Goal: Task Accomplishment & Management: Use online tool/utility

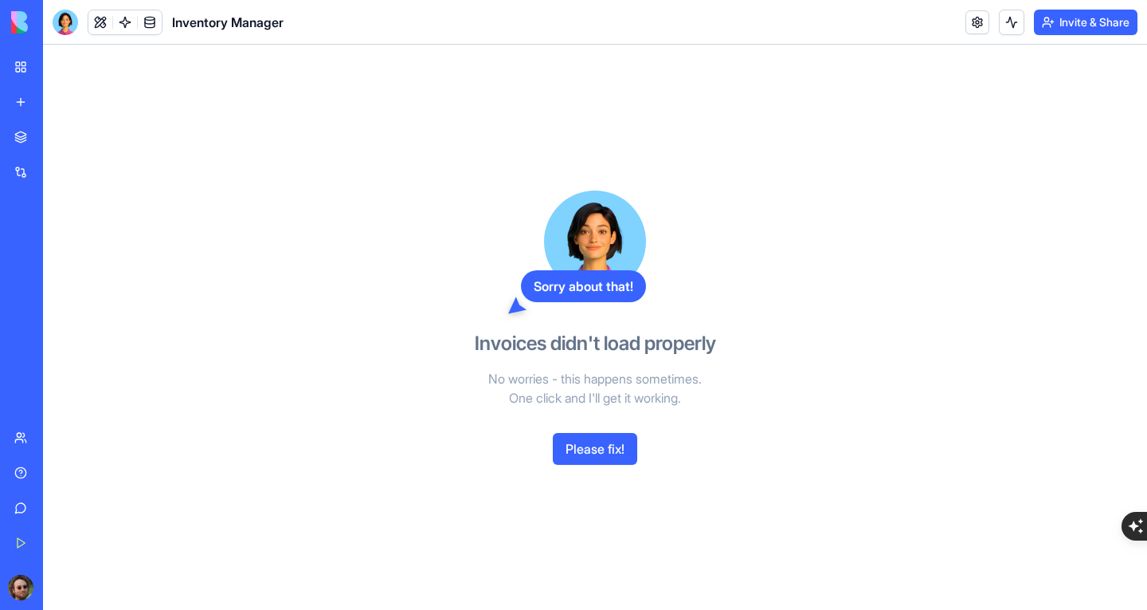
click at [59, 253] on div "Sales Order Hub" at bounding box center [36, 249] width 45 height 16
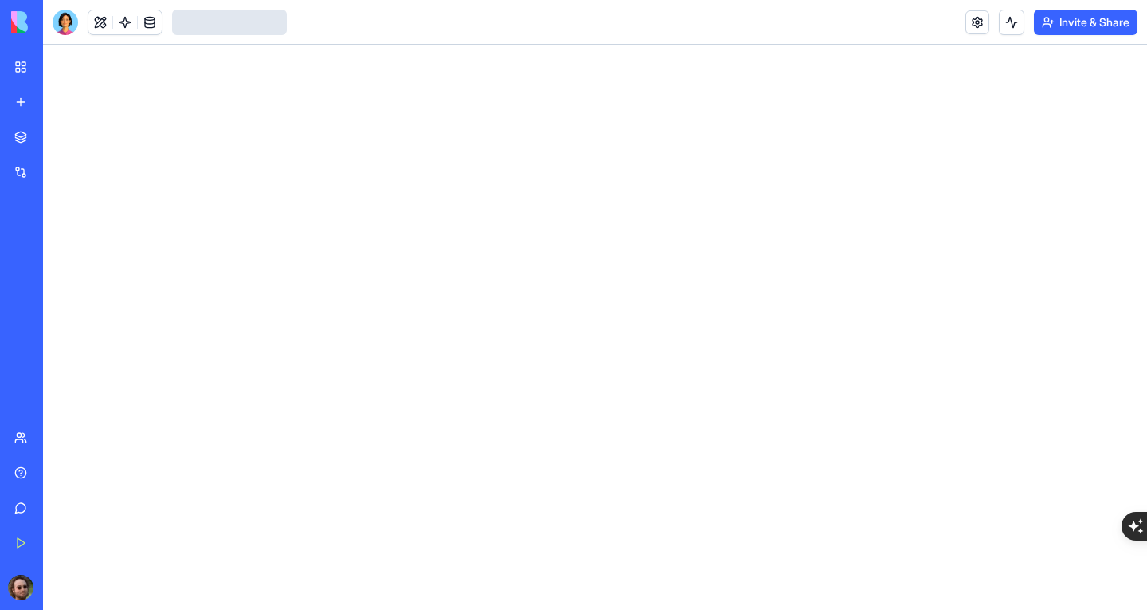
click at [59, 280] on div "Inventory Manager" at bounding box center [36, 284] width 45 height 16
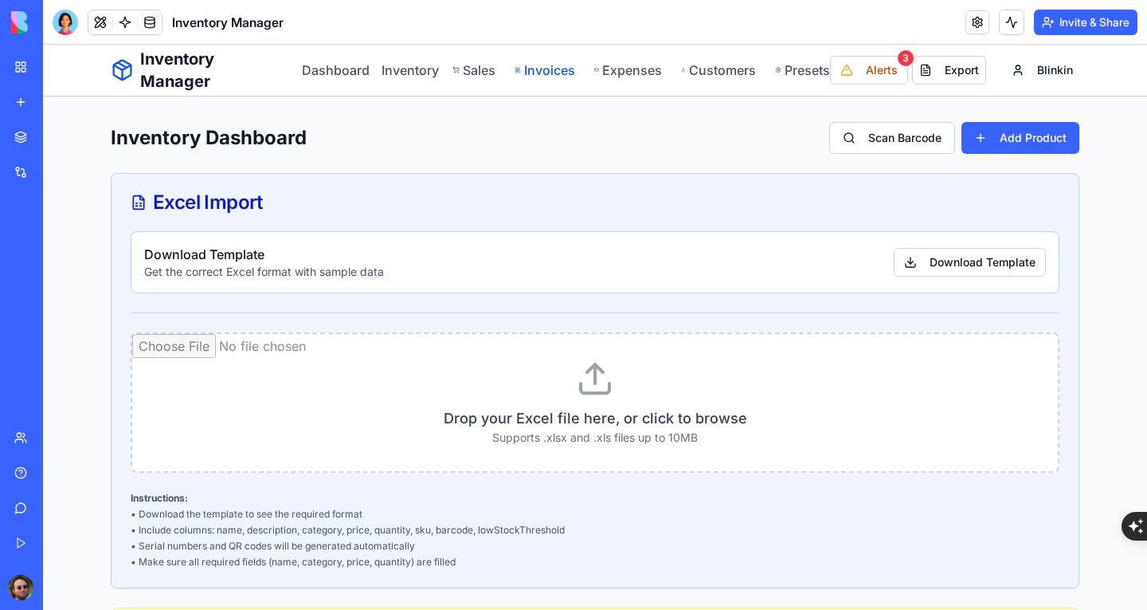
click at [560, 76] on link "Invoices" at bounding box center [545, 70] width 60 height 19
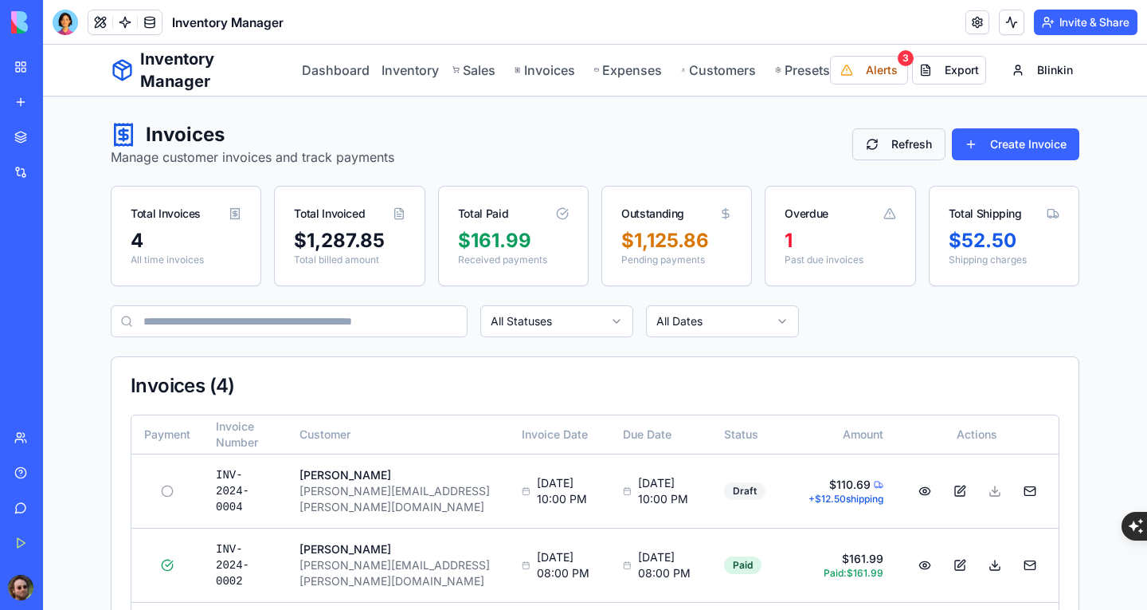
click at [930, 141] on button "Refresh" at bounding box center [899, 144] width 93 height 32
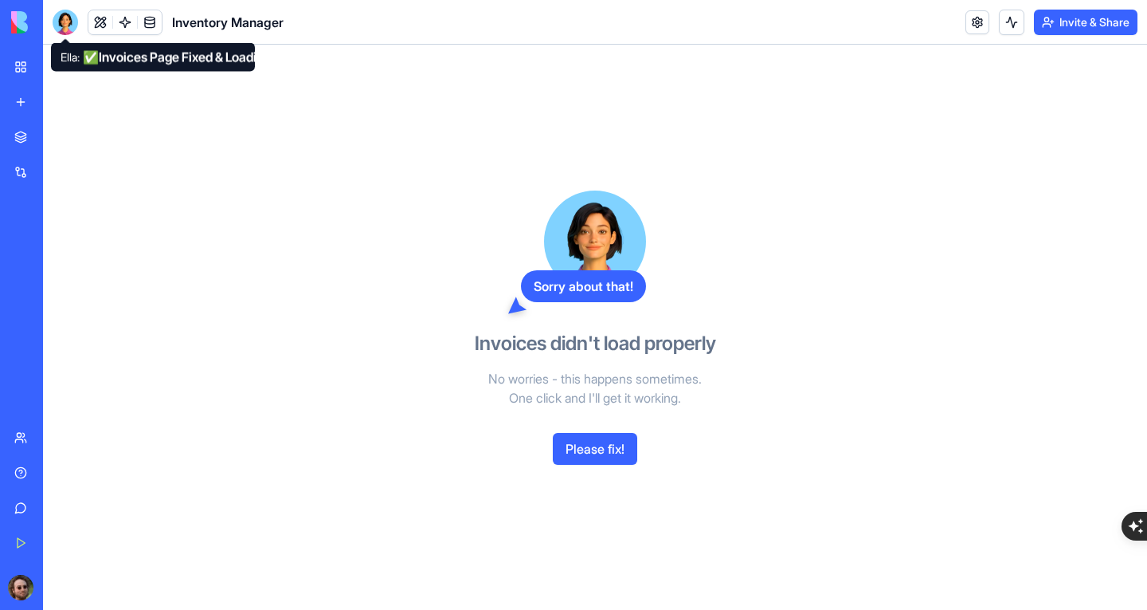
click at [60, 20] on div at bounding box center [65, 22] width 25 height 25
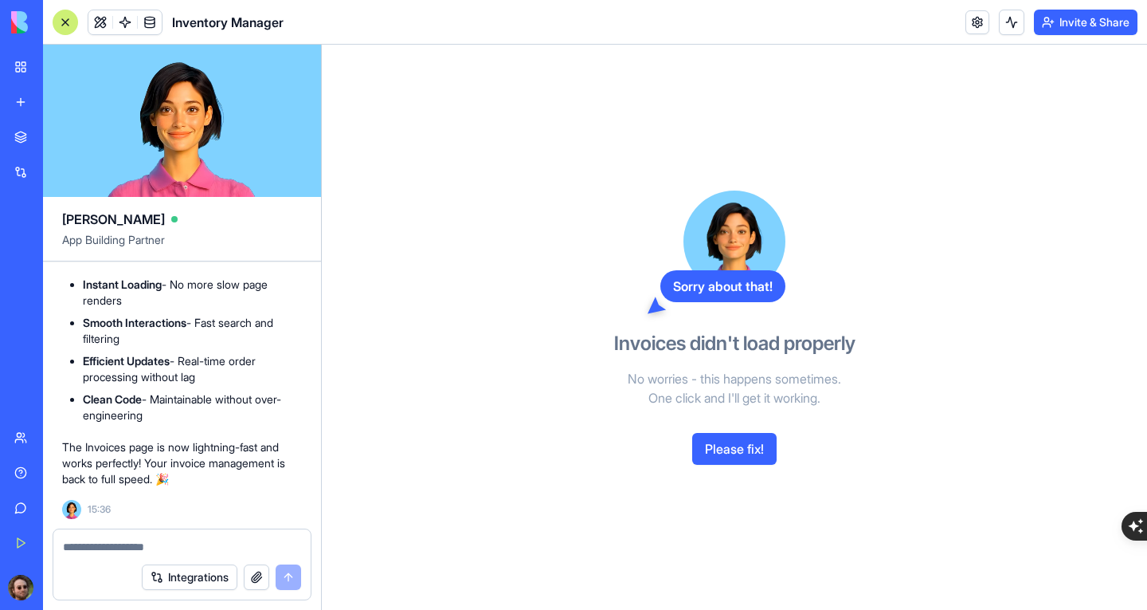
click at [143, 529] on div at bounding box center [181, 541] width 257 height 25
click at [150, 539] on textarea at bounding box center [182, 547] width 238 height 16
type textarea "**********"
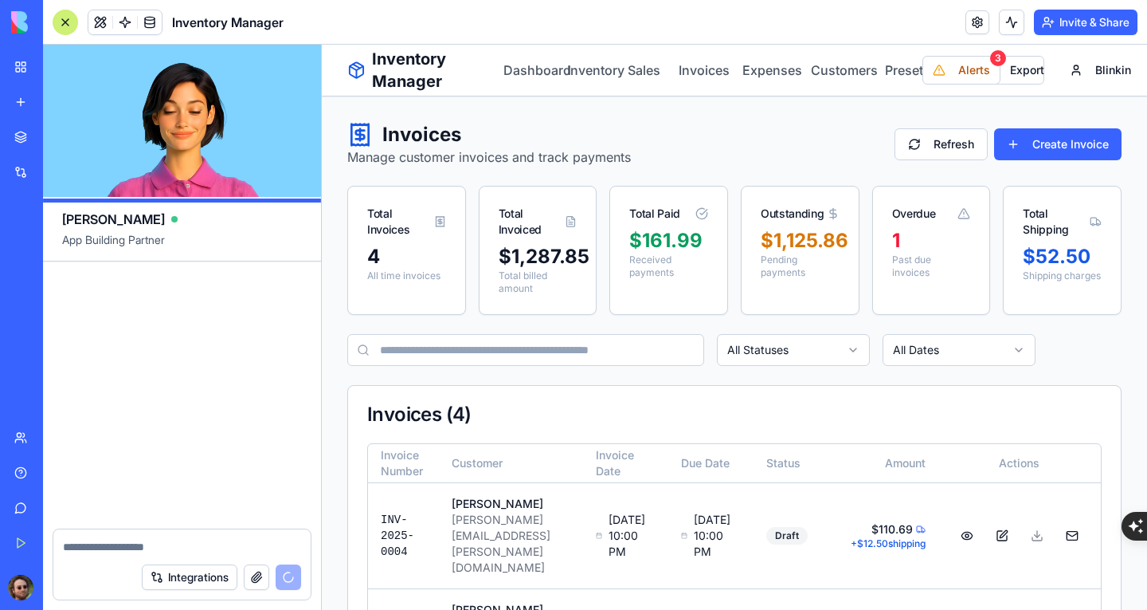
scroll to position [43634, 0]
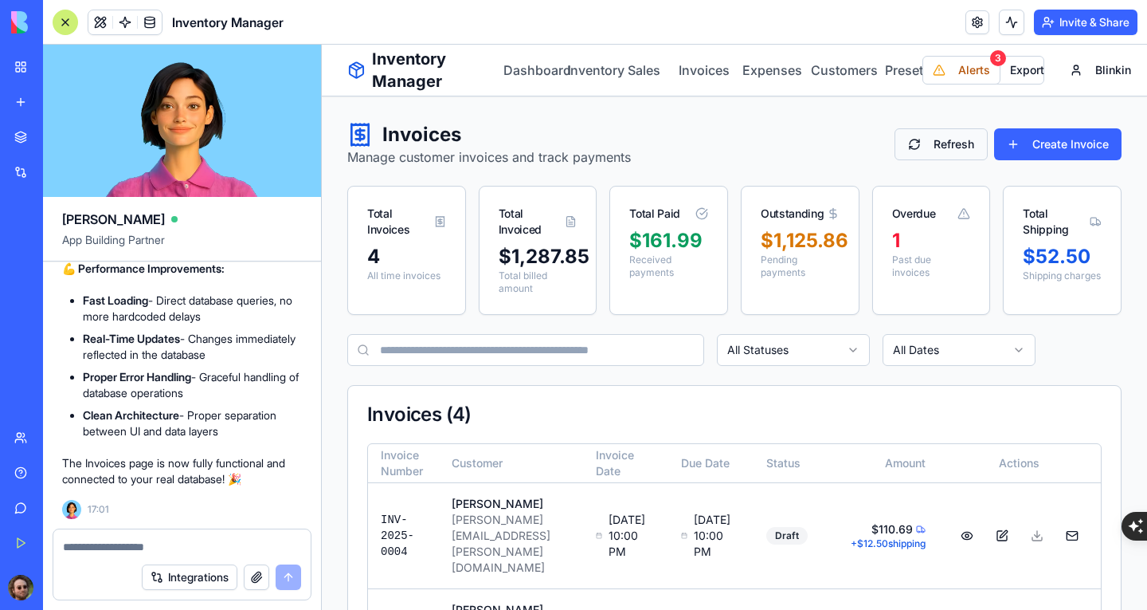
click at [935, 148] on button "Refresh" at bounding box center [941, 144] width 93 height 32
click at [641, 71] on link "Sales" at bounding box center [641, 70] width 32 height 19
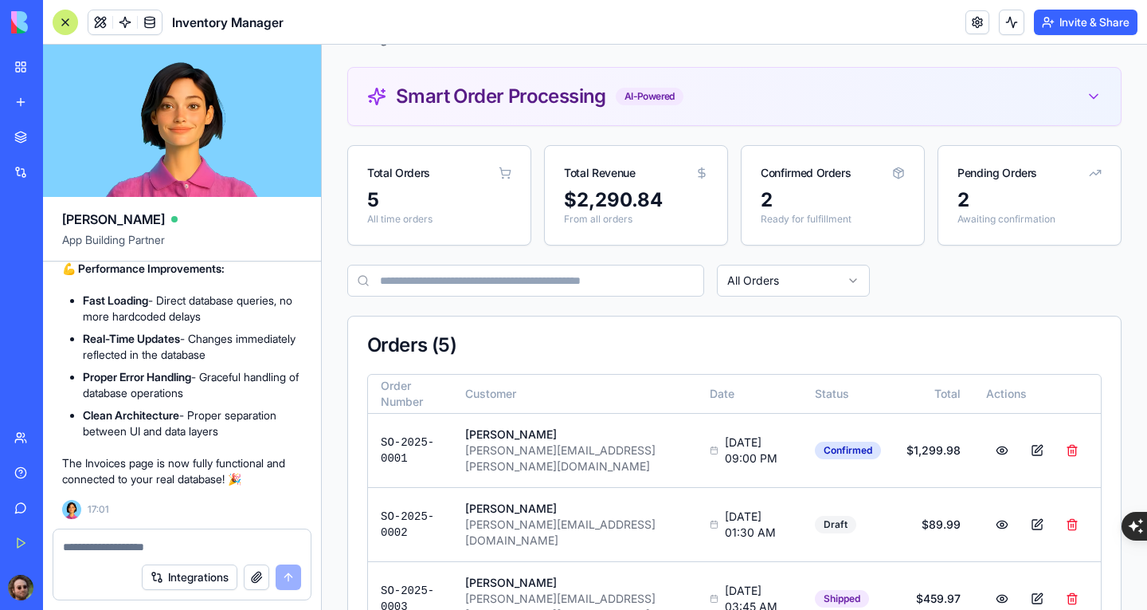
scroll to position [258, 0]
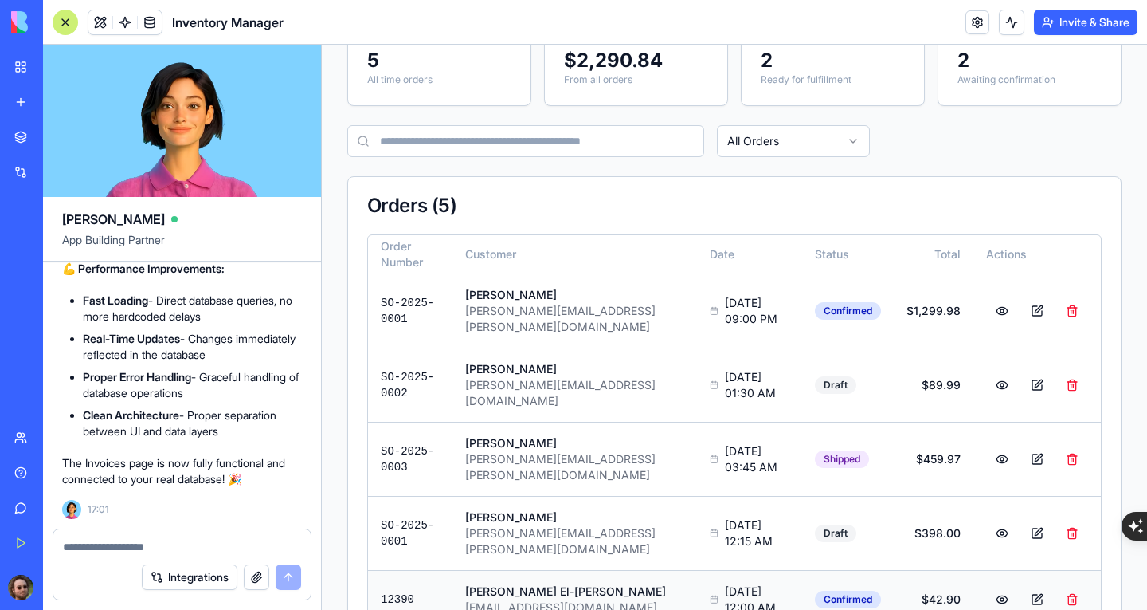
click at [603, 599] on div "nina1@live.com.au" at bounding box center [574, 607] width 219 height 16
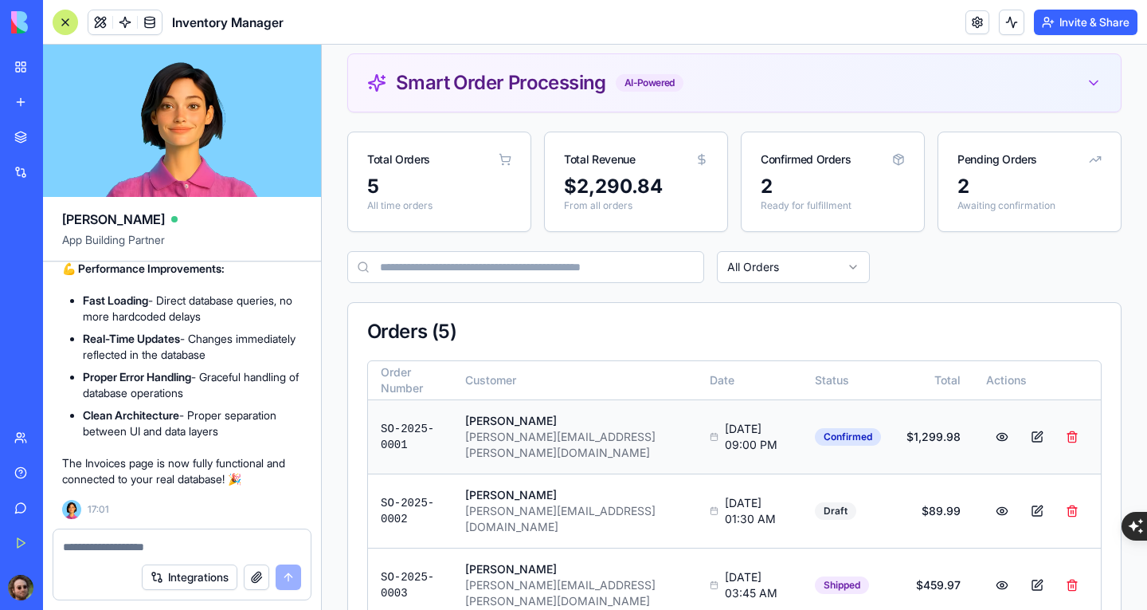
scroll to position [0, 0]
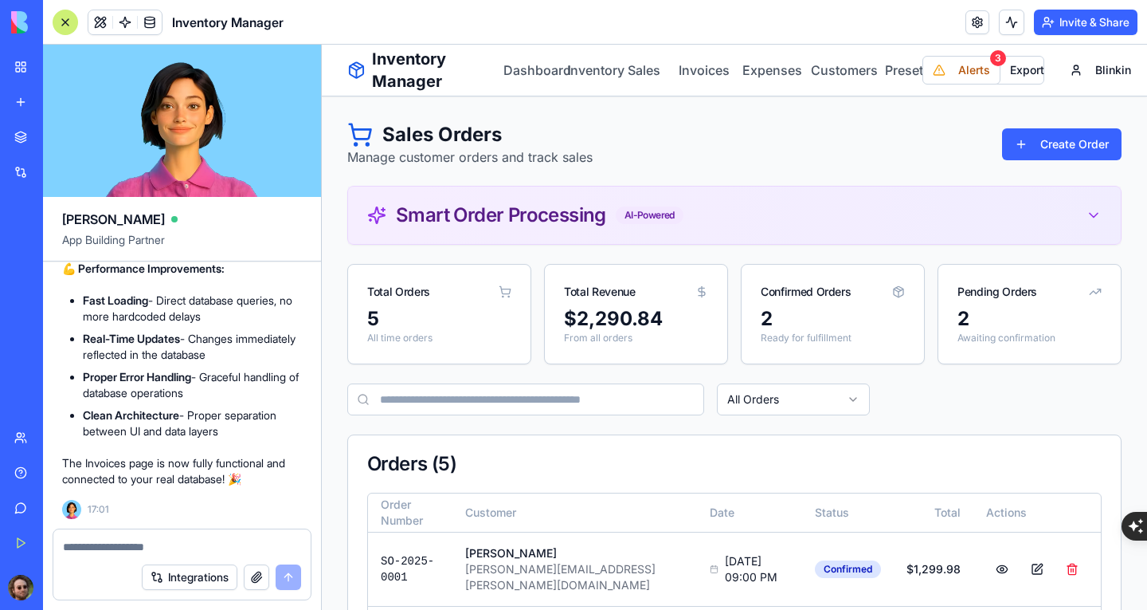
click at [694, 222] on div "Smart Order Processing AI-Powered" at bounding box center [734, 215] width 735 height 19
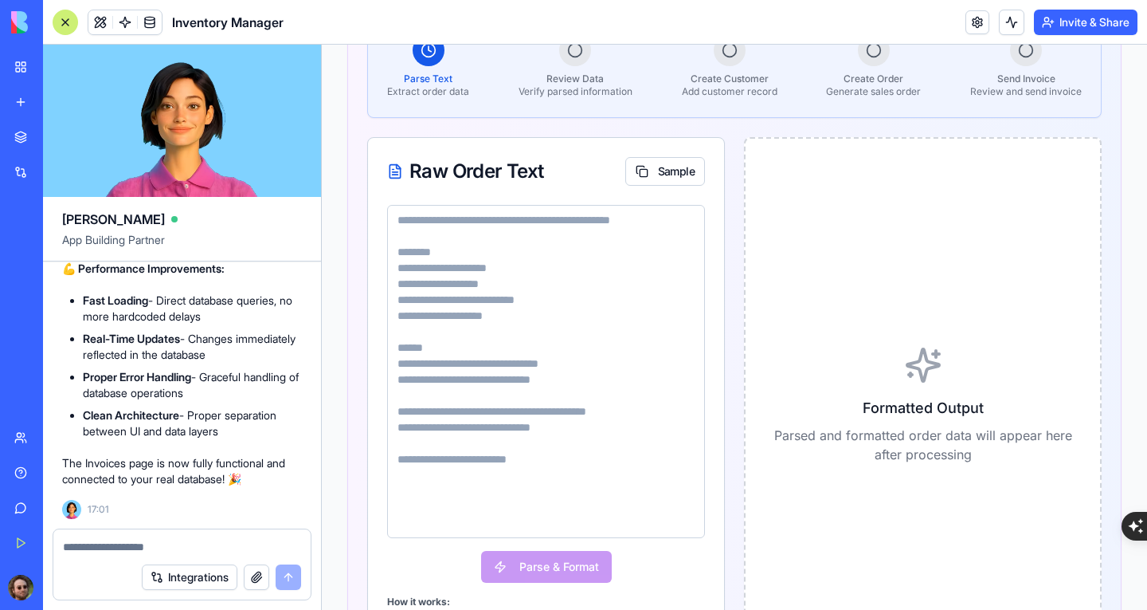
scroll to position [319, 0]
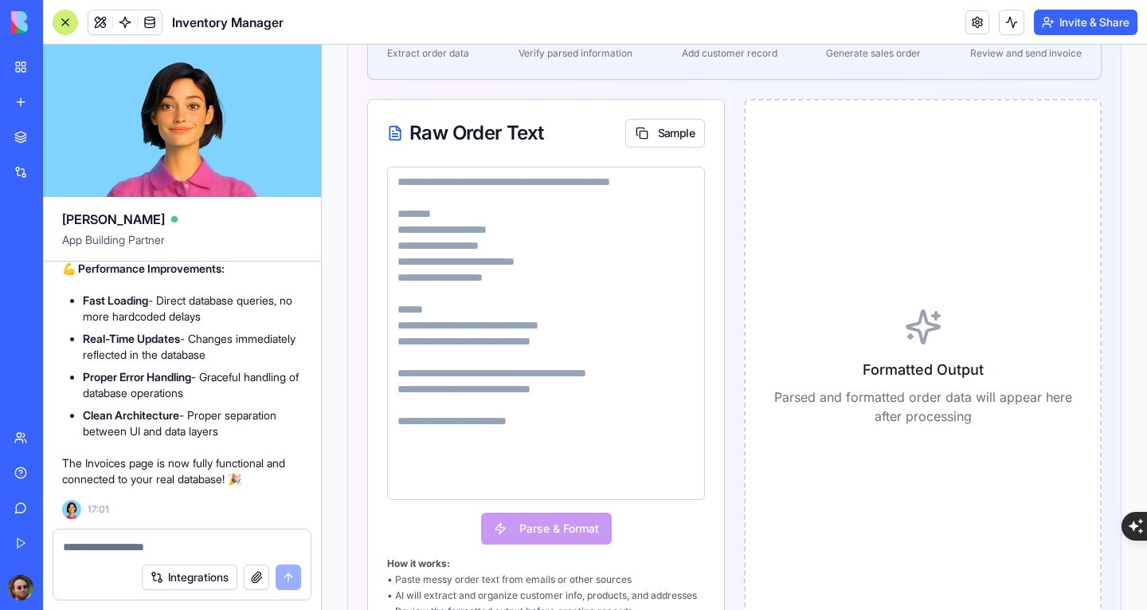
click at [527, 215] on textarea at bounding box center [546, 333] width 318 height 333
paste textarea "**********"
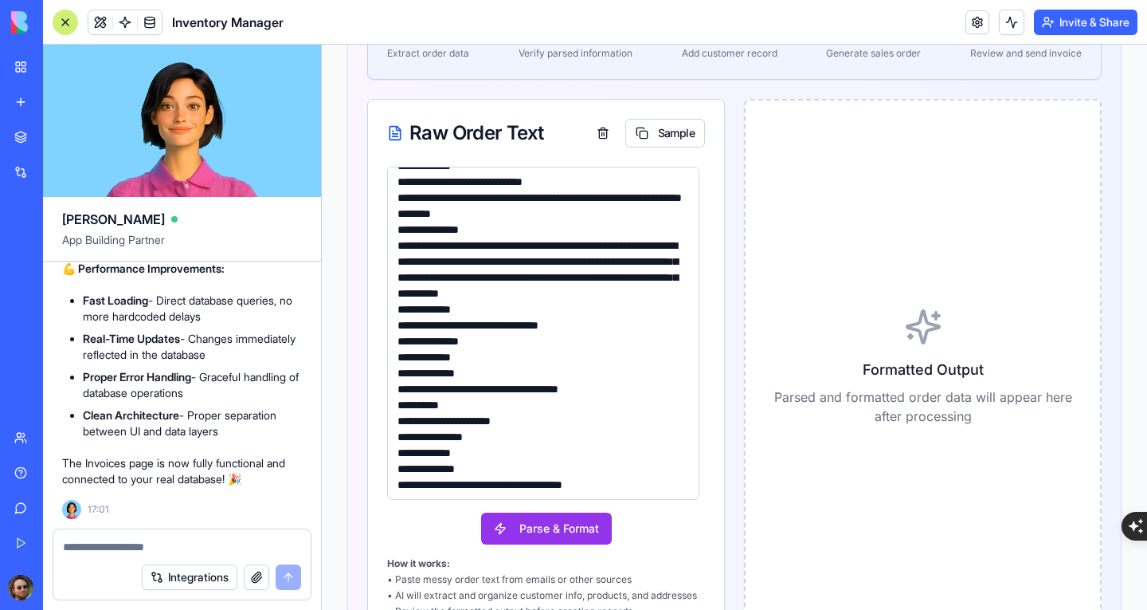
scroll to position [112, 0]
type textarea "**********"
click at [579, 521] on button "Parse & Format" at bounding box center [546, 528] width 131 height 32
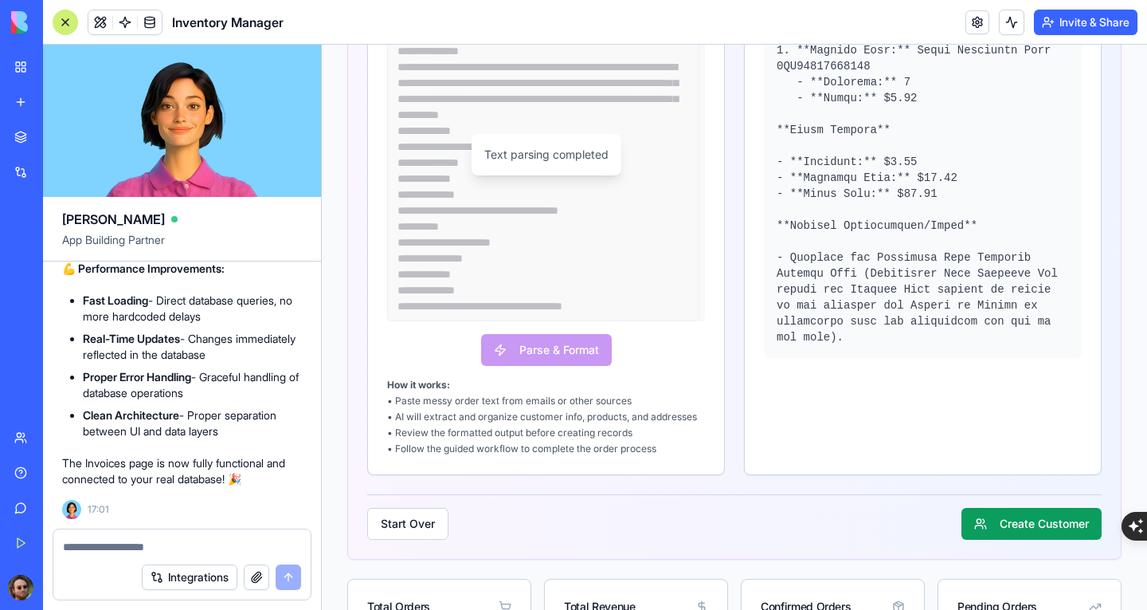
scroll to position [637, 0]
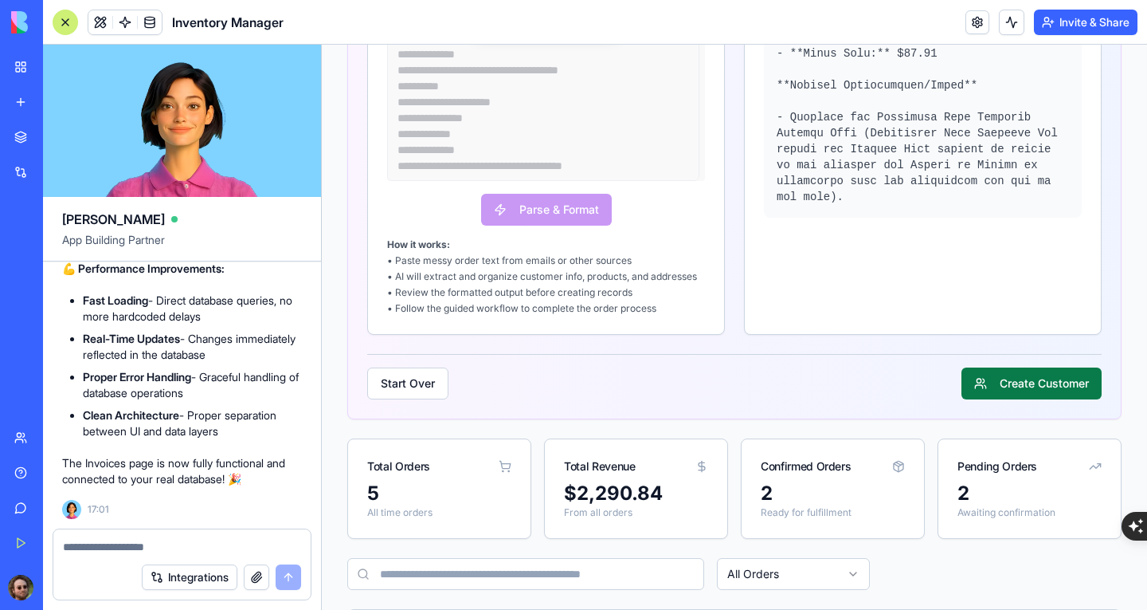
click at [994, 395] on button "Create Customer" at bounding box center [1032, 383] width 140 height 32
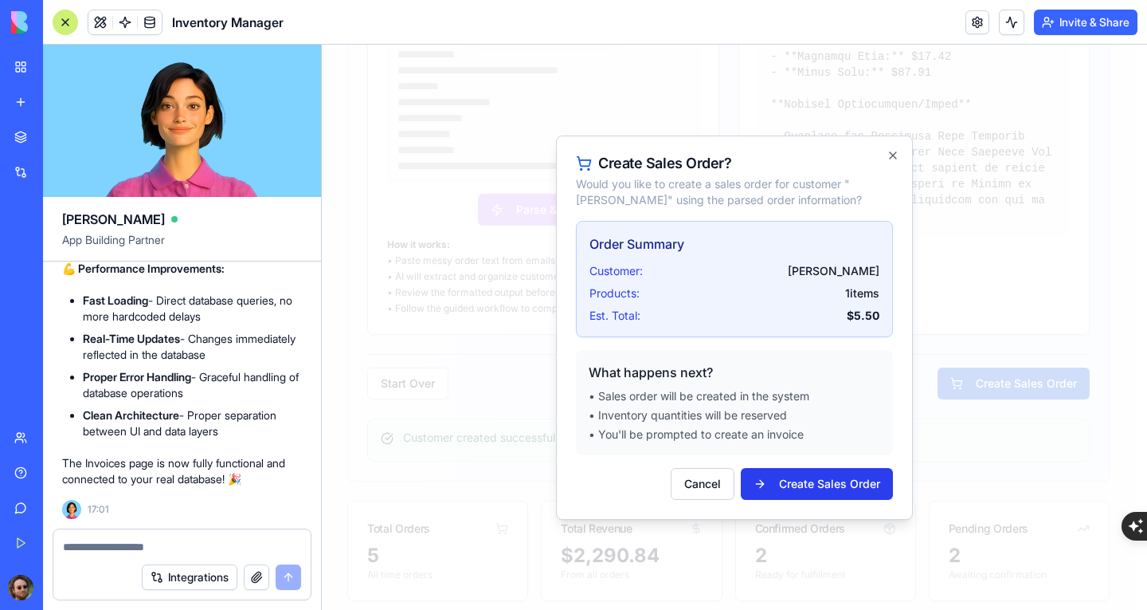
click at [802, 481] on button "Create Sales Order" at bounding box center [817, 484] width 152 height 32
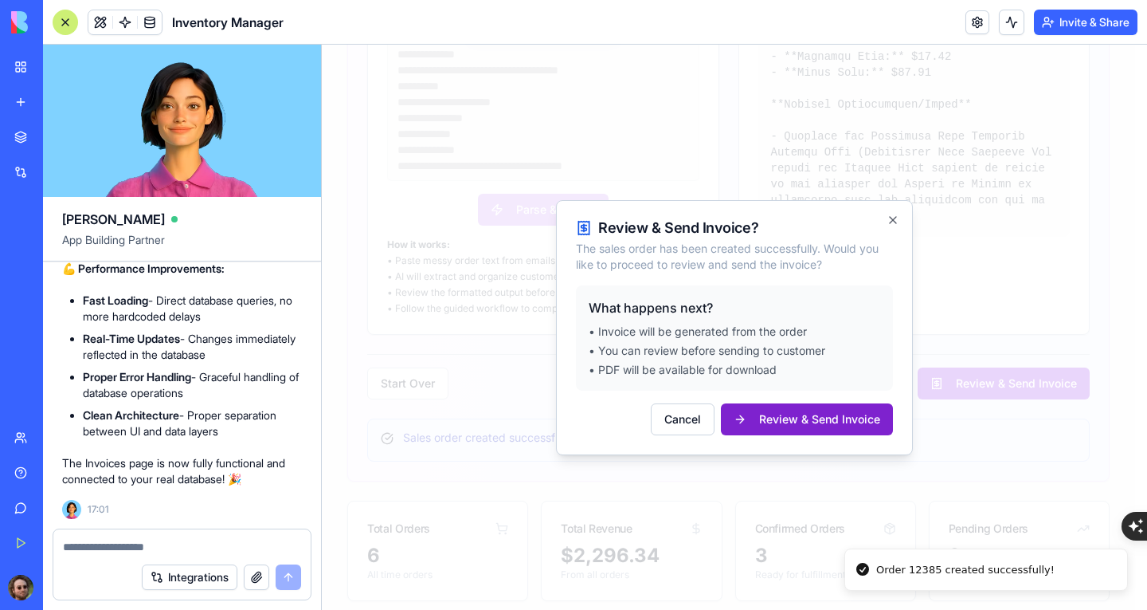
click at [788, 423] on button "Review & Send Invoice" at bounding box center [807, 419] width 172 height 32
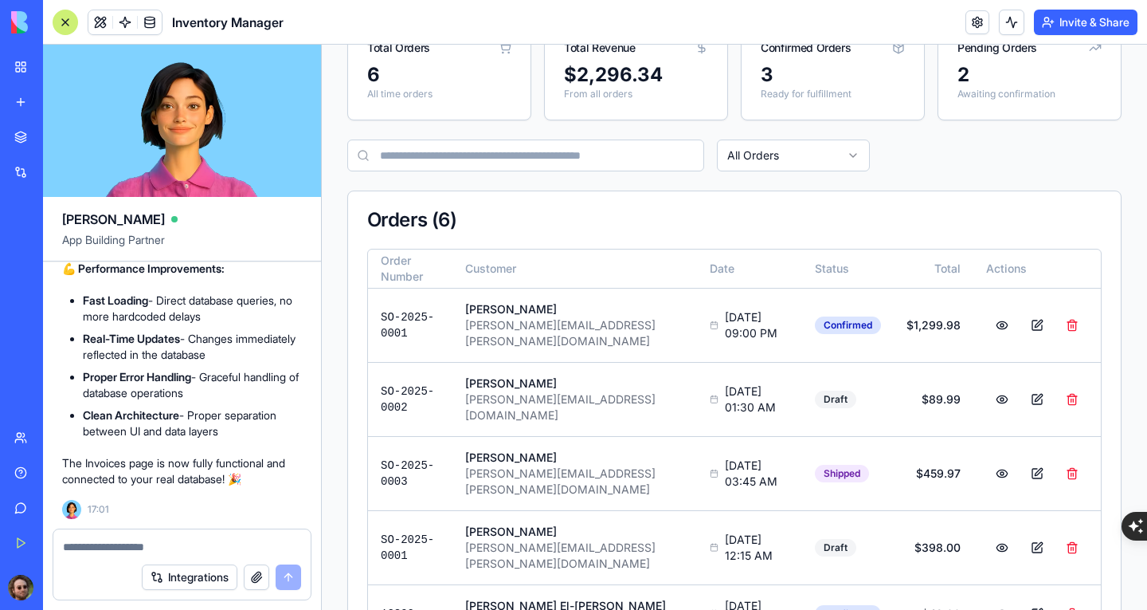
scroll to position [1203, 0]
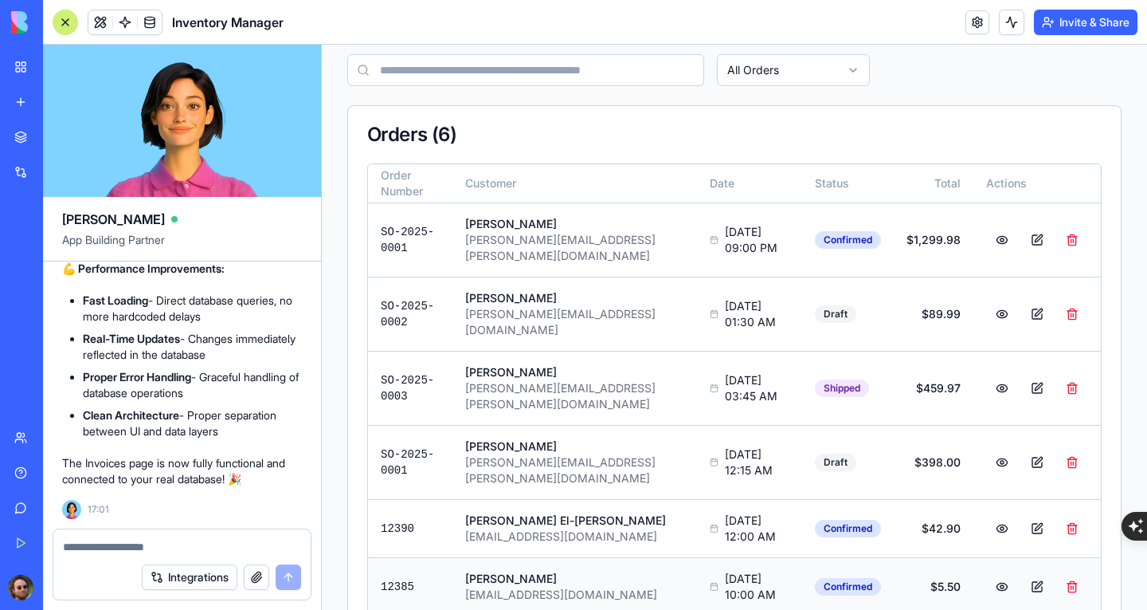
click at [994, 572] on button at bounding box center [1002, 586] width 32 height 29
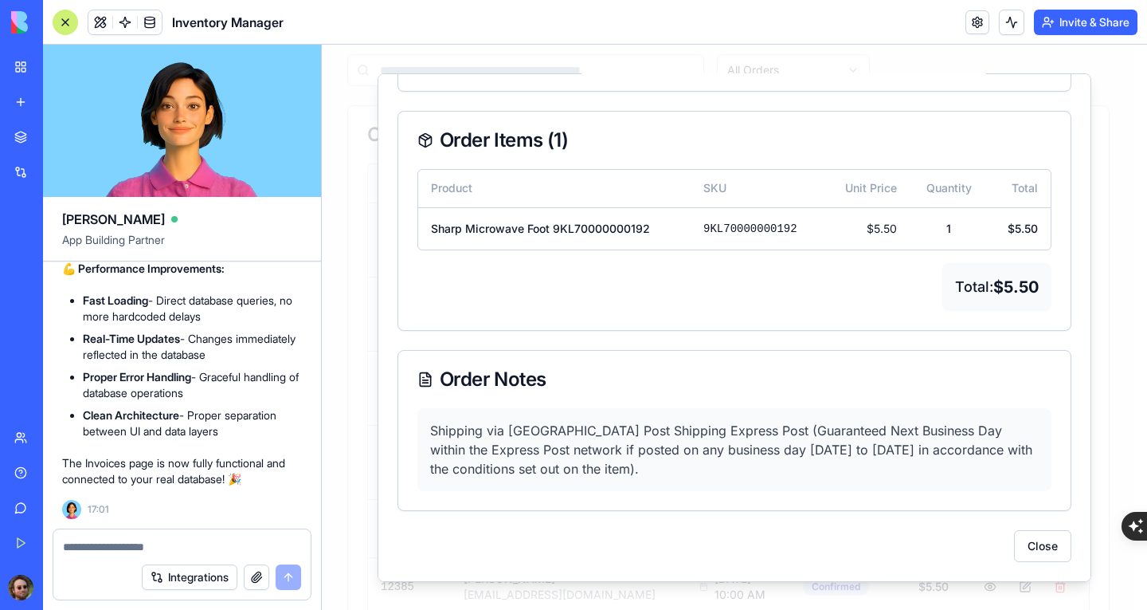
scroll to position [0, 0]
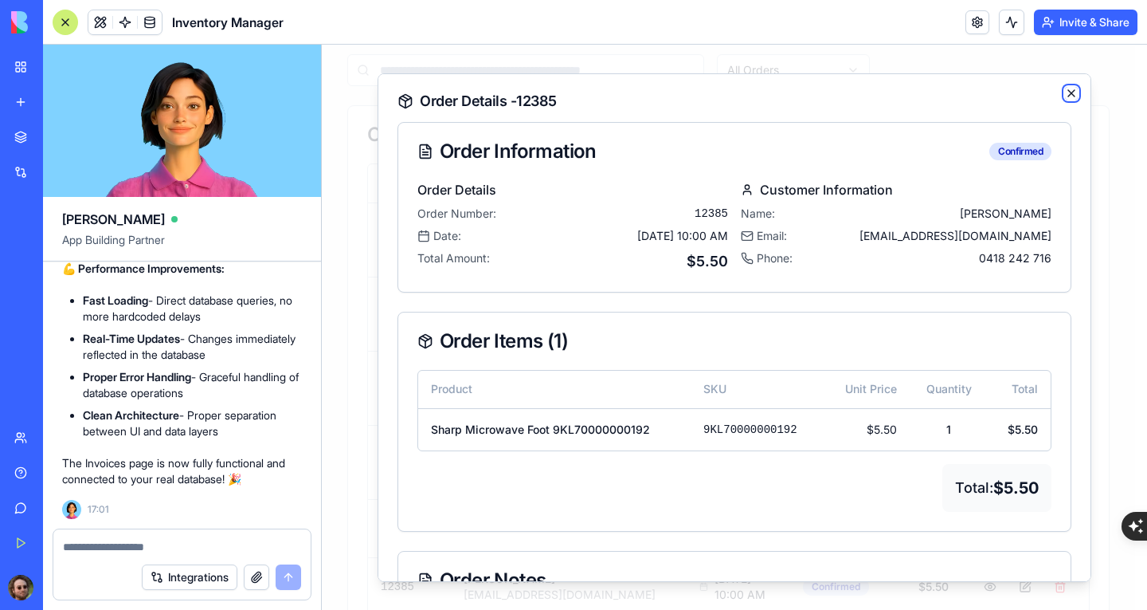
click at [1065, 95] on icon "button" at bounding box center [1071, 92] width 13 height 13
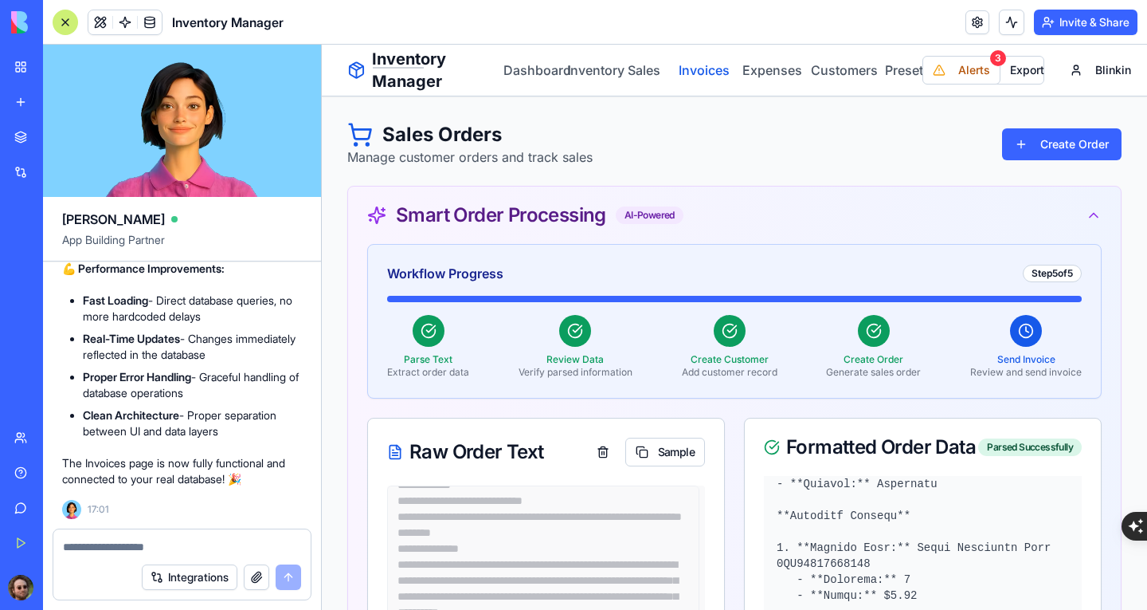
click at [692, 78] on link "Invoices" at bounding box center [698, 70] width 44 height 19
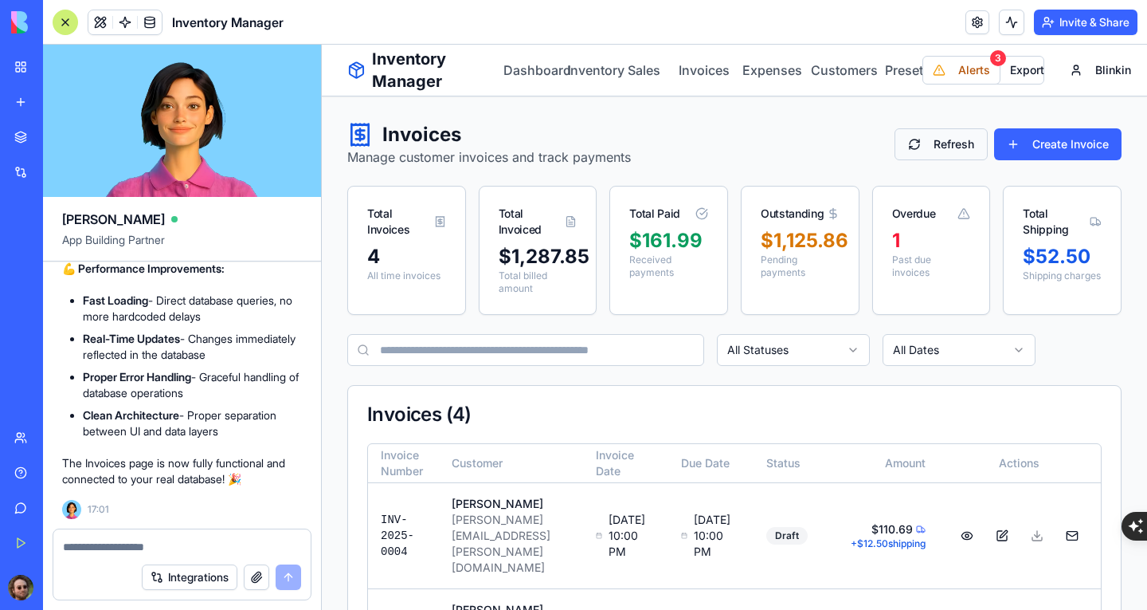
click at [904, 139] on button "Refresh" at bounding box center [941, 144] width 93 height 32
click at [689, 76] on link "Invoices" at bounding box center [698, 70] width 44 height 19
click at [643, 77] on link "Sales" at bounding box center [641, 70] width 32 height 19
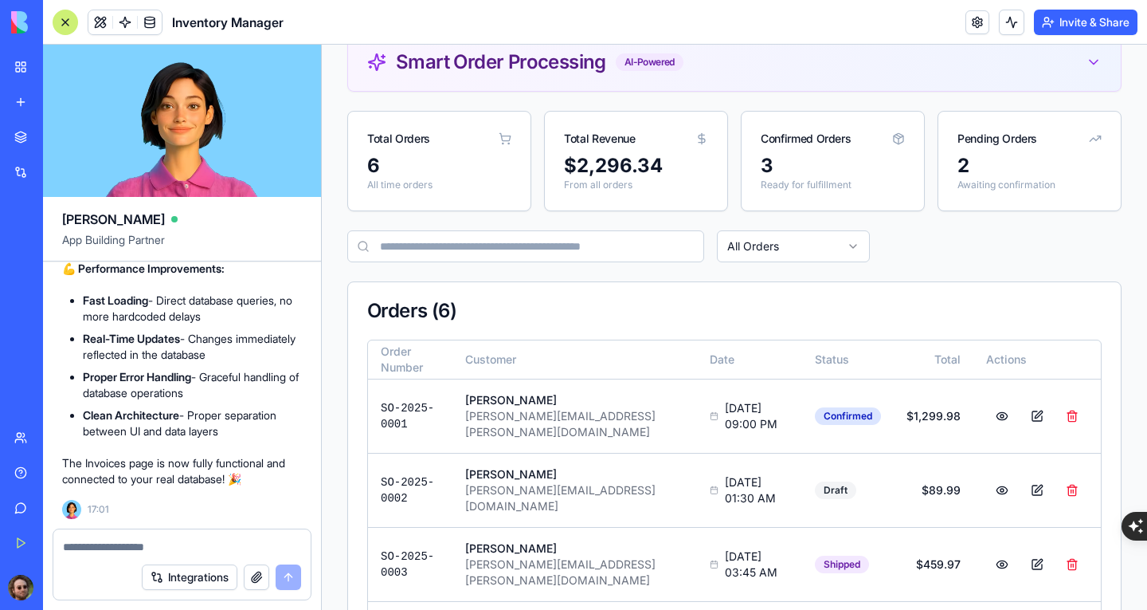
scroll to position [159, 0]
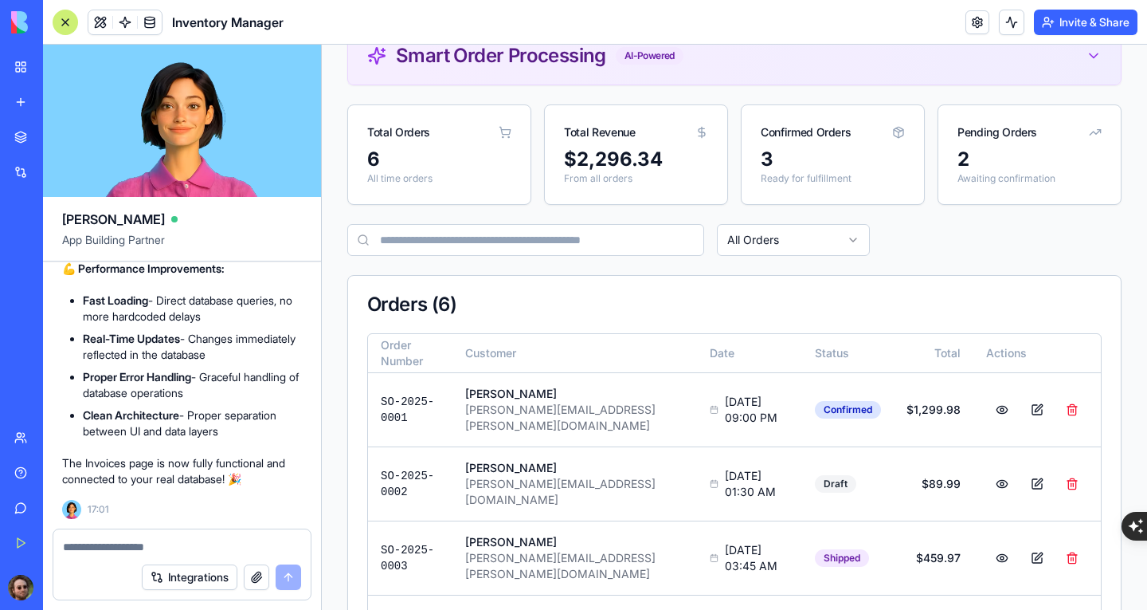
click at [744, 68] on div "Smart Order Processing AI-Powered" at bounding box center [734, 55] width 773 height 57
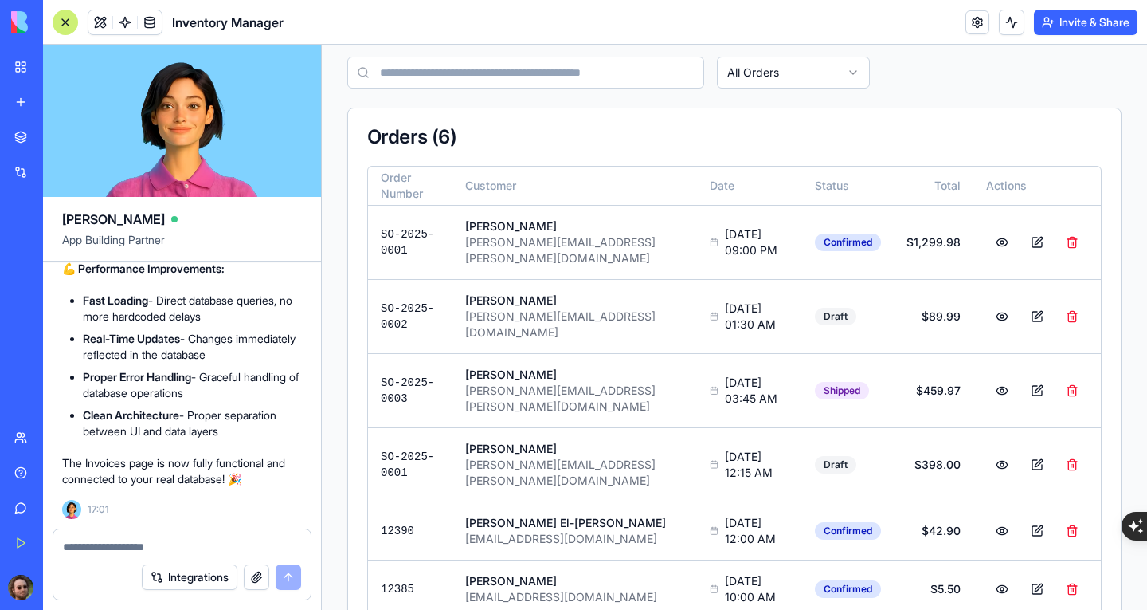
scroll to position [1109, 0]
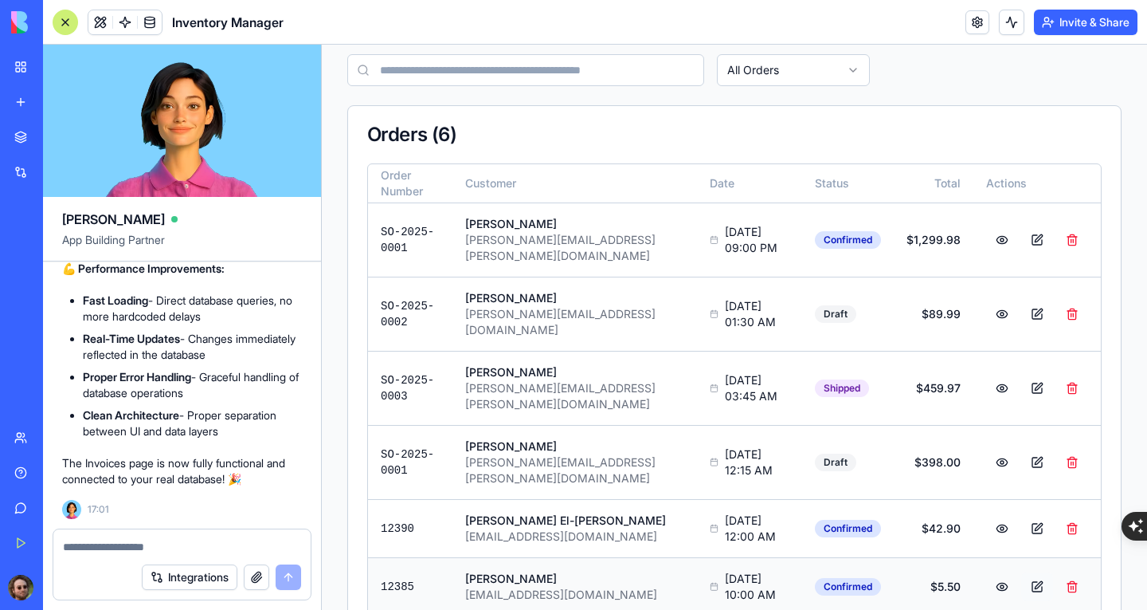
click at [1026, 572] on button at bounding box center [1037, 586] width 32 height 29
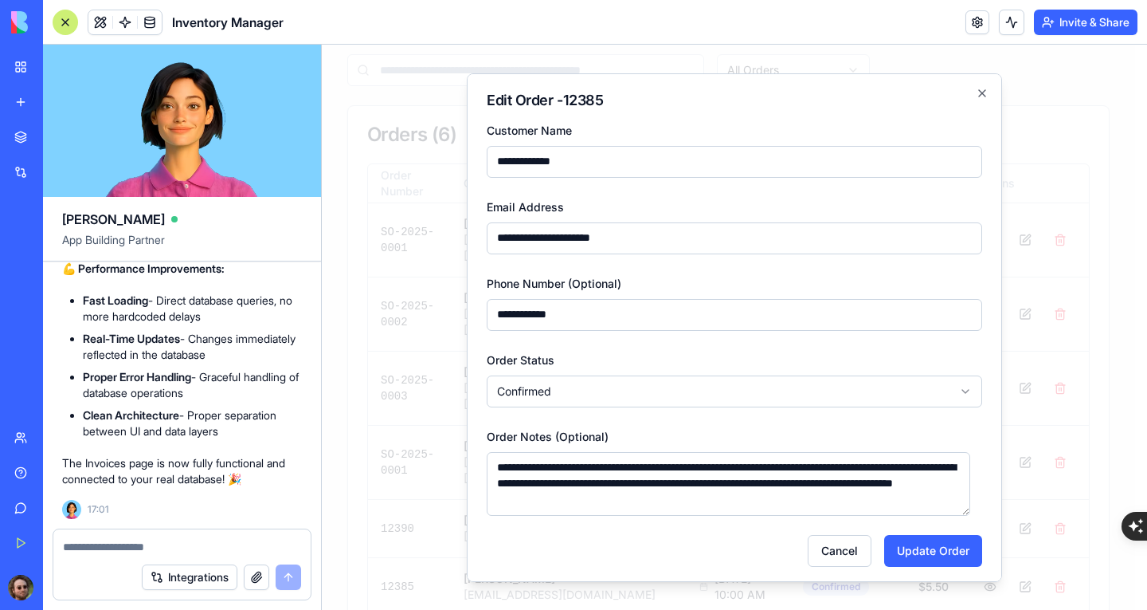
scroll to position [5, 0]
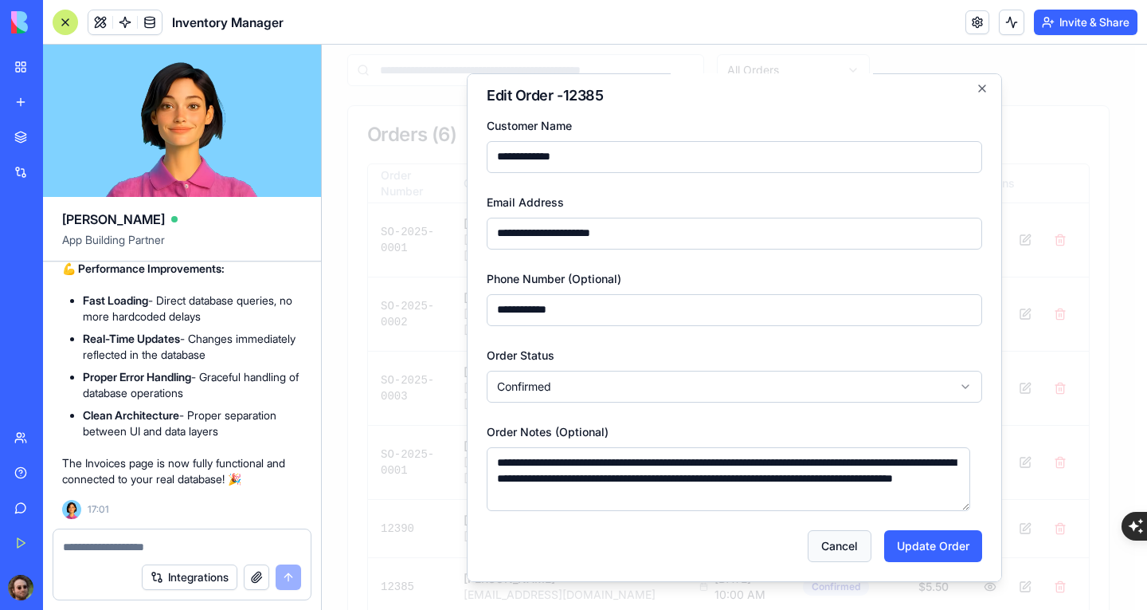
click at [858, 537] on button "Cancel" at bounding box center [840, 545] width 64 height 32
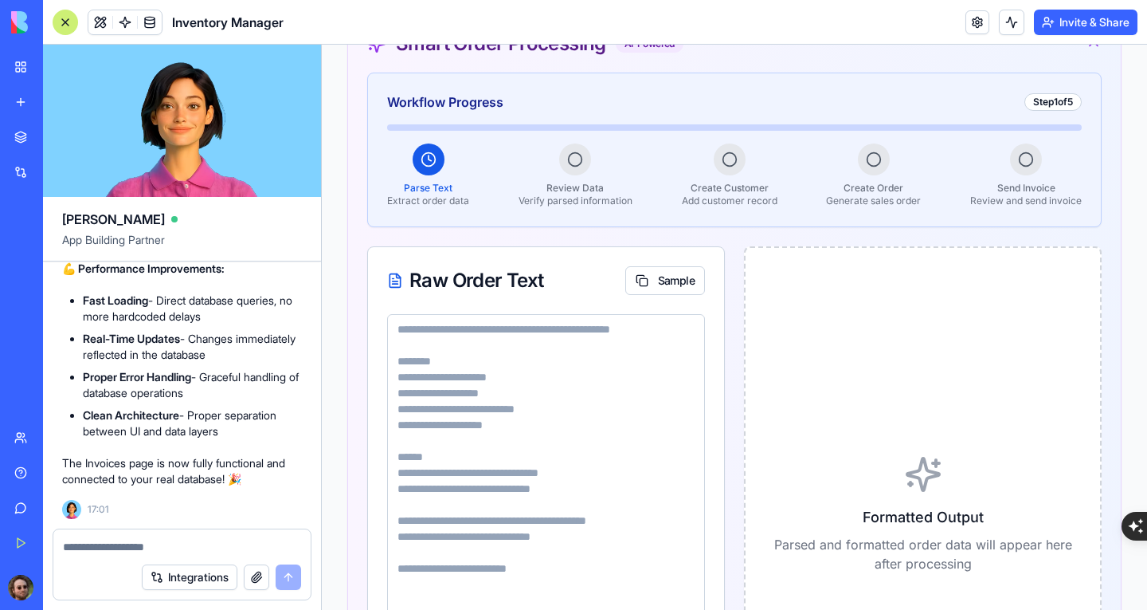
scroll to position [80, 0]
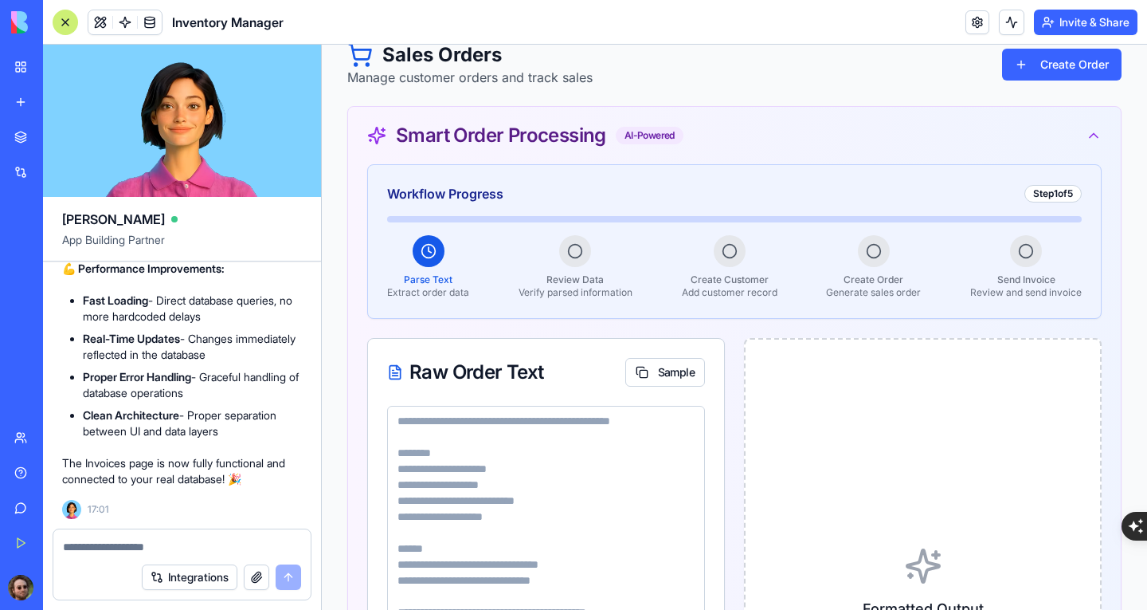
drag, startPoint x: 116, startPoint y: 542, endPoint x: 134, endPoint y: 525, distance: 24.8
click at [116, 542] on textarea at bounding box center [182, 547] width 238 height 16
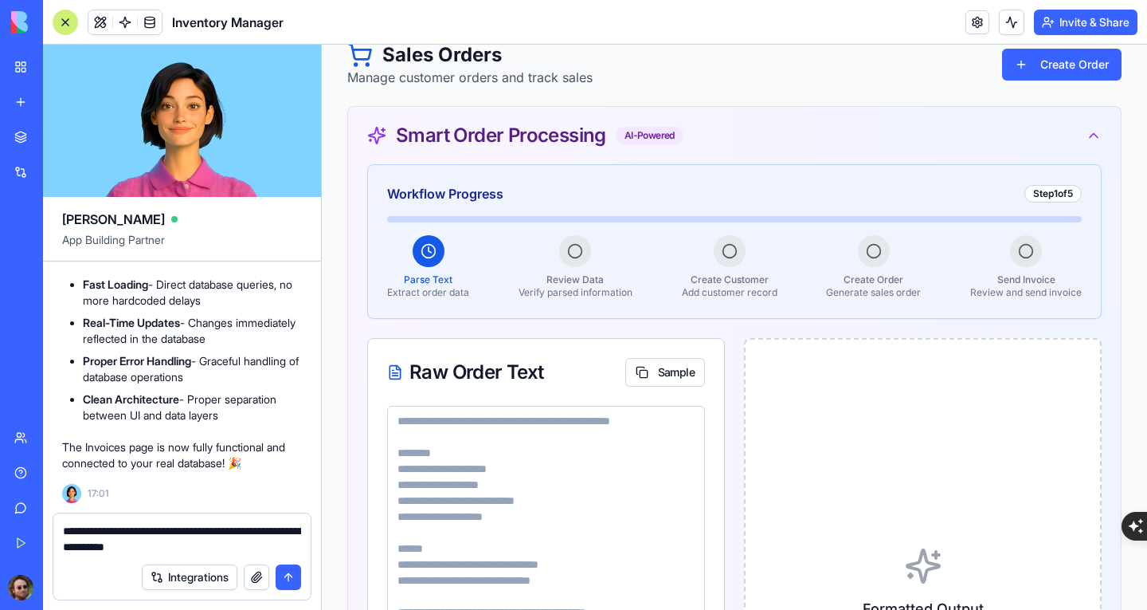
drag, startPoint x: 158, startPoint y: 528, endPoint x: 44, endPoint y: 523, distance: 114.0
click at [44, 523] on div "**********" at bounding box center [182, 560] width 278 height 97
click at [132, 547] on textarea "**********" at bounding box center [182, 539] width 238 height 32
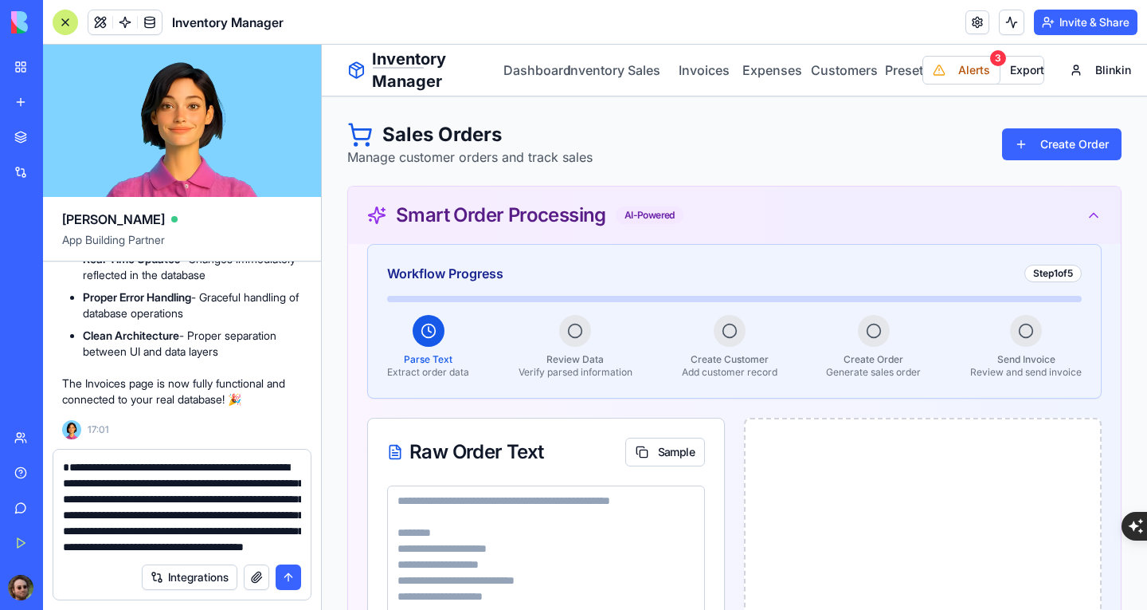
scroll to position [0, 0]
type textarea "**********"
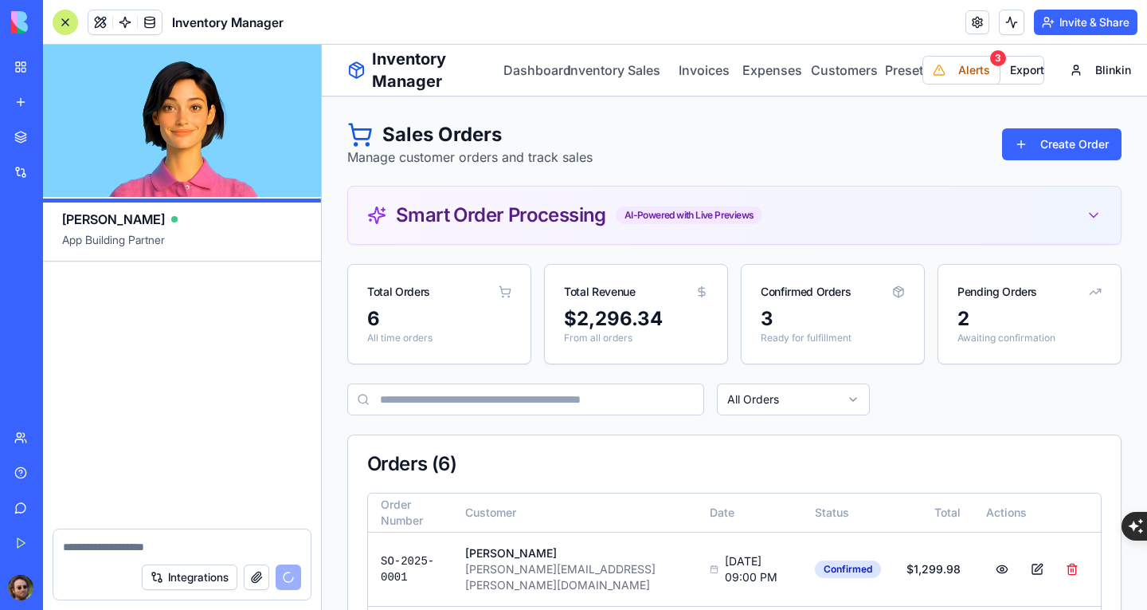
scroll to position [45180, 0]
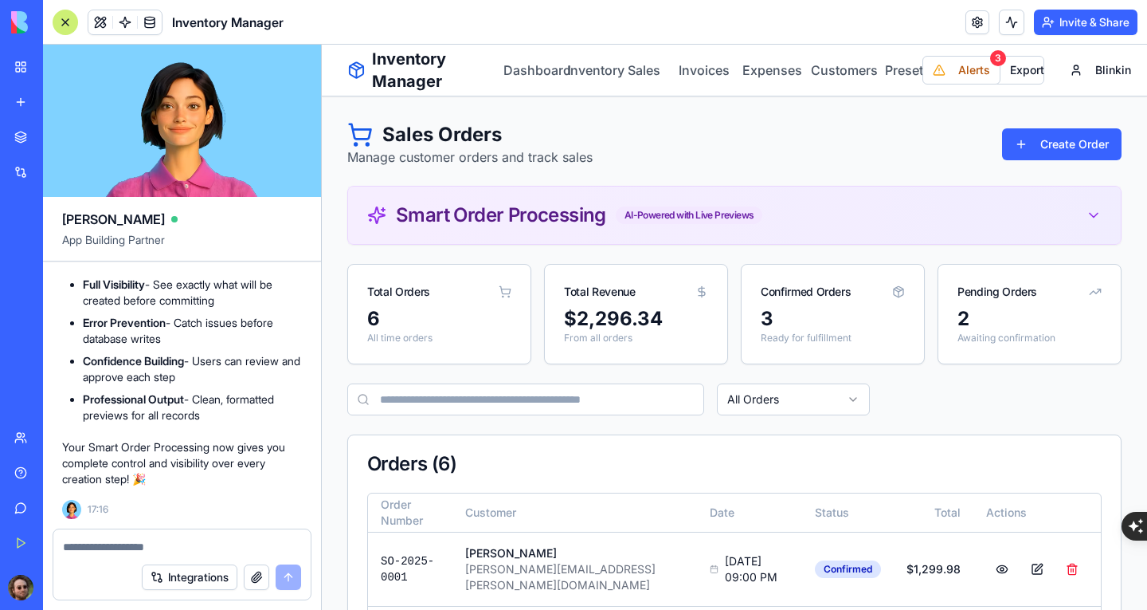
click at [786, 229] on div "Smart Order Processing AI-Powered with Live Previews" at bounding box center [734, 214] width 773 height 57
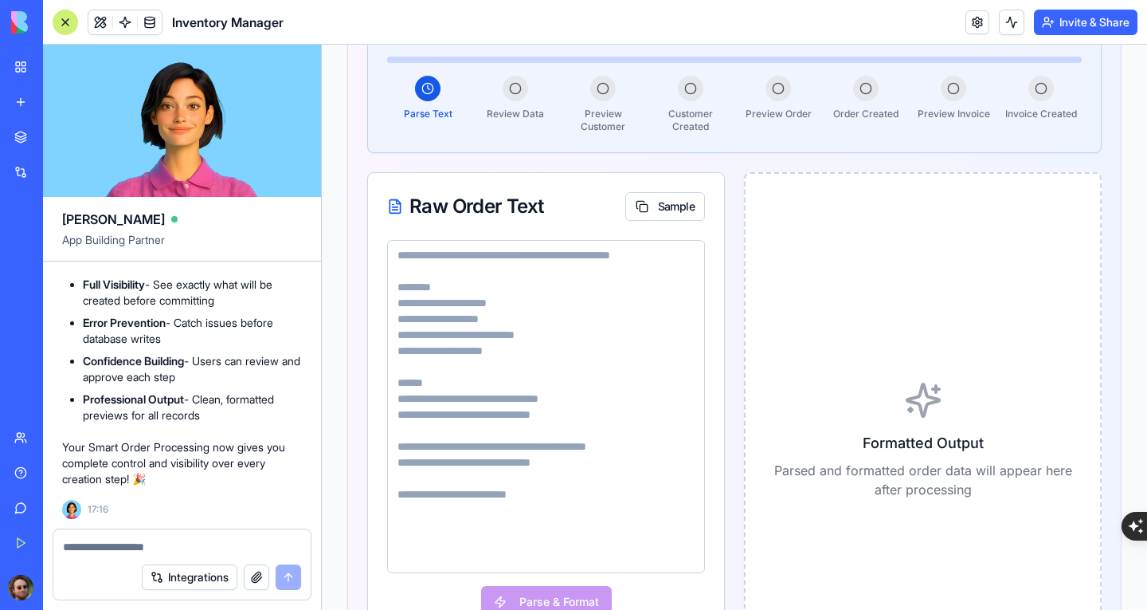
scroll to position [319, 0]
